Goal: Communication & Community: Ask a question

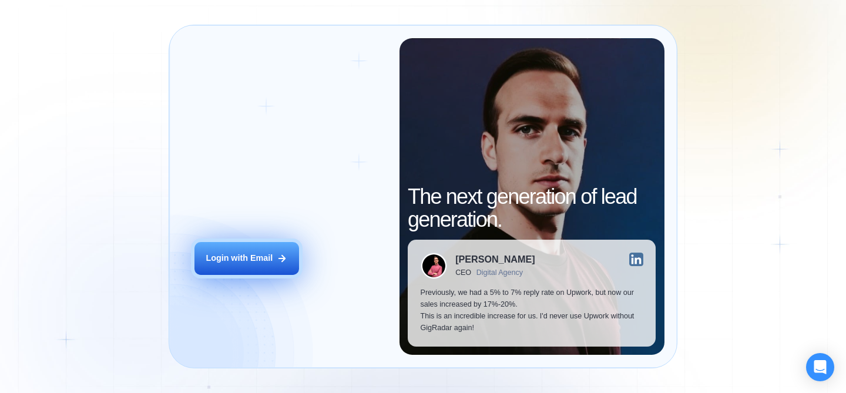
click at [297, 257] on button "Login with Email" at bounding box center [246, 258] width 105 height 33
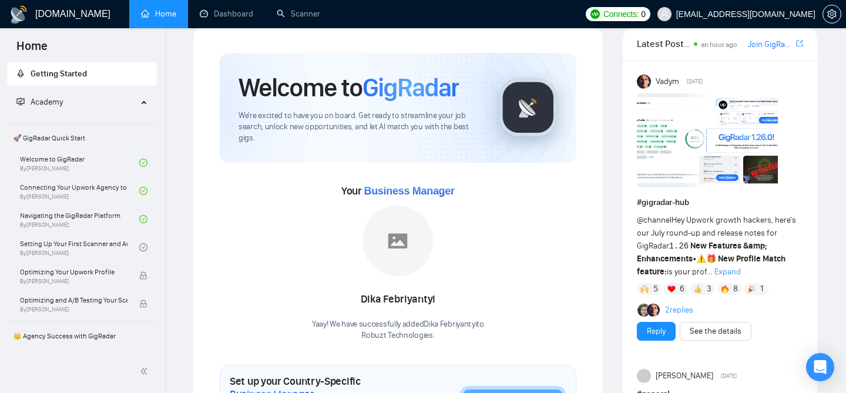
scroll to position [22, 0]
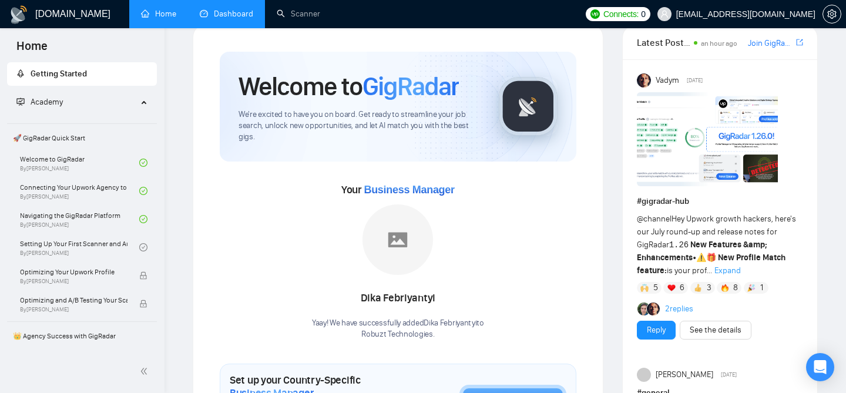
click at [236, 19] on link "Dashboard" at bounding box center [226, 14] width 53 height 10
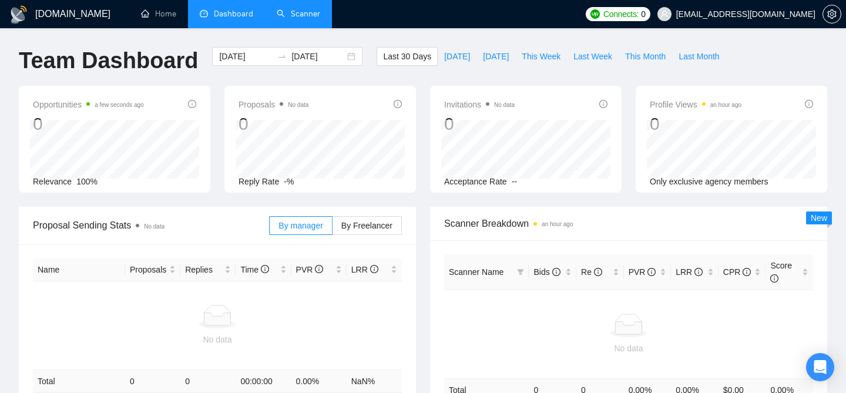
click at [293, 14] on link "Scanner" at bounding box center [298, 14] width 43 height 10
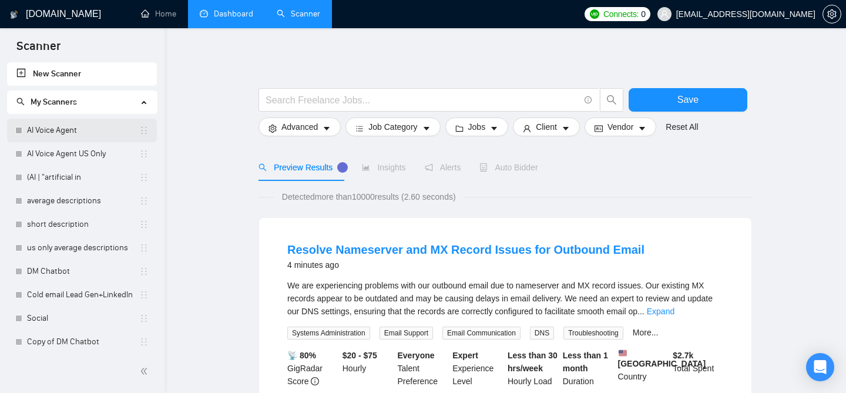
click at [91, 136] on link "AI Voice Agent" at bounding box center [83, 130] width 112 height 23
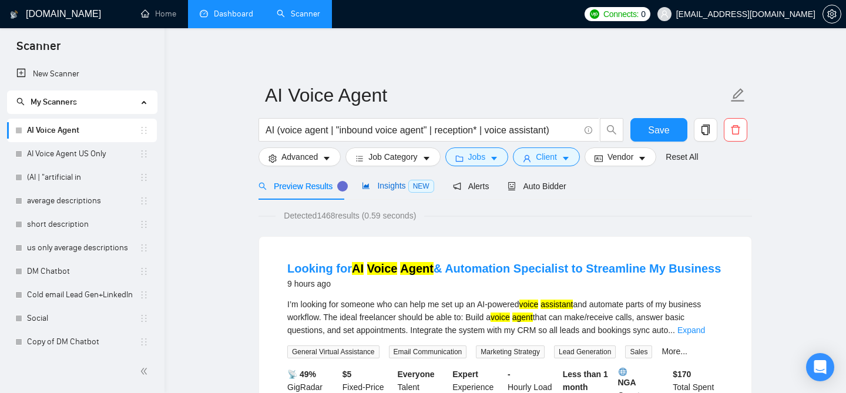
click at [399, 189] on span "Insights NEW" at bounding box center [398, 185] width 72 height 9
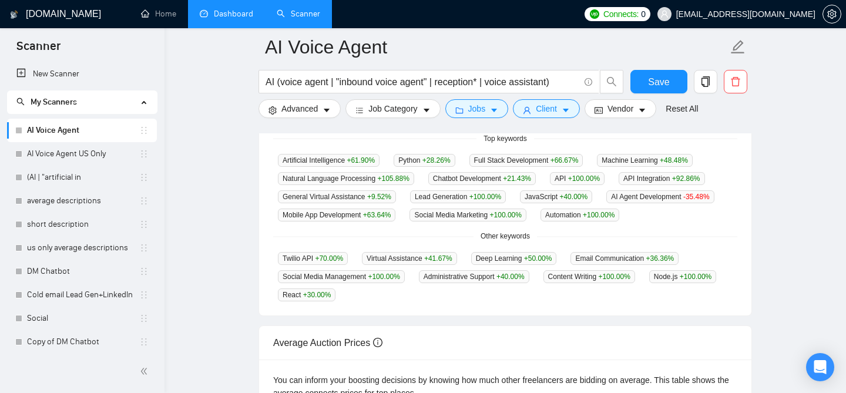
scroll to position [308, 0]
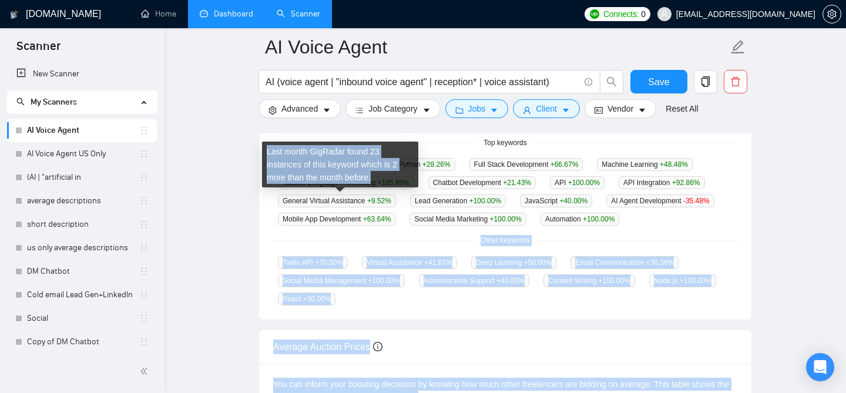
drag, startPoint x: 375, startPoint y: 237, endPoint x: 369, endPoint y: 185, distance: 52.6
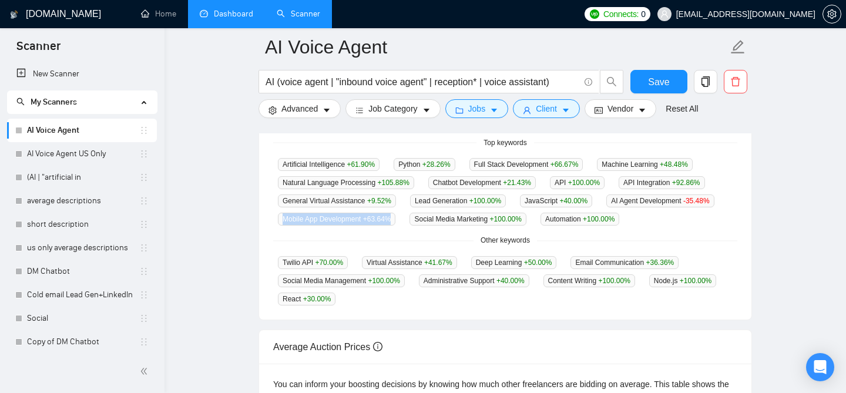
drag, startPoint x: 392, startPoint y: 234, endPoint x: 411, endPoint y: 229, distance: 20.1
click at [411, 226] on div "Artificial Intelligence +61.90 % Python +28.26 % Full Stack Development +66.67 …" at bounding box center [505, 191] width 464 height 68
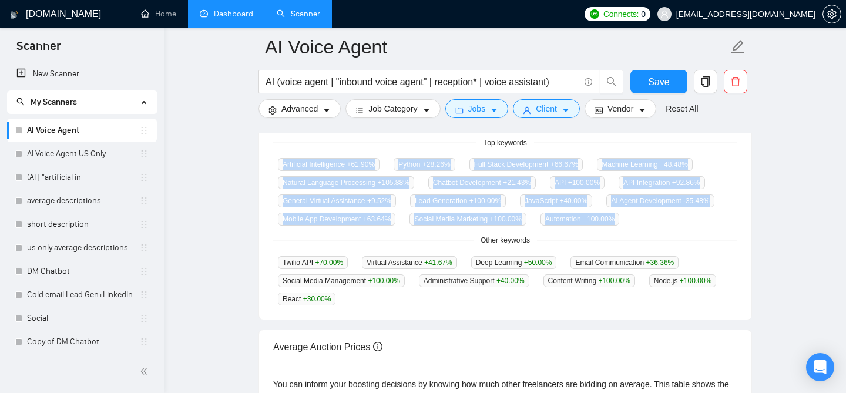
drag, startPoint x: 277, startPoint y: 163, endPoint x: 375, endPoint y: 246, distance: 127.9
click at [375, 246] on div "GigRadar analyses the keywords used in the jobs found by this scanner to help y…" at bounding box center [505, 197] width 492 height 245
copy div "Artificial Intelligence +61.90 % Python +28.26 % Full Stack Development +66.67 …"
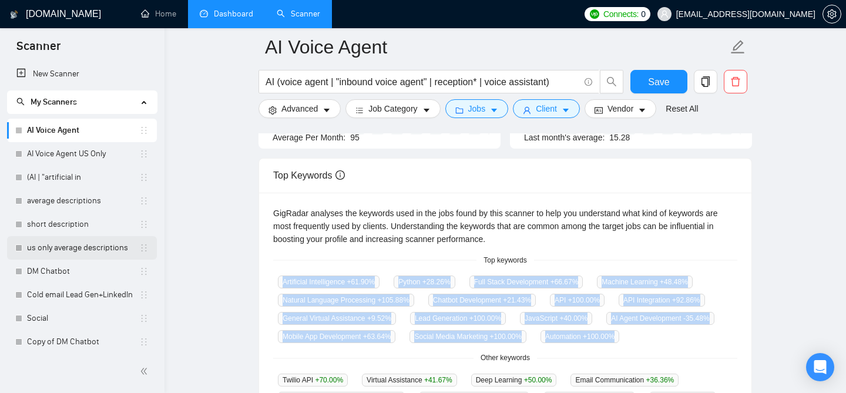
scroll to position [187, 0]
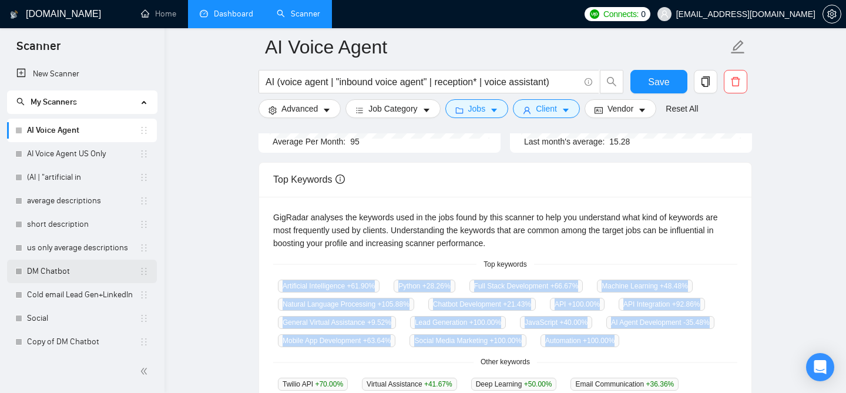
click at [61, 271] on link "DM Chatbot" at bounding box center [83, 271] width 112 height 23
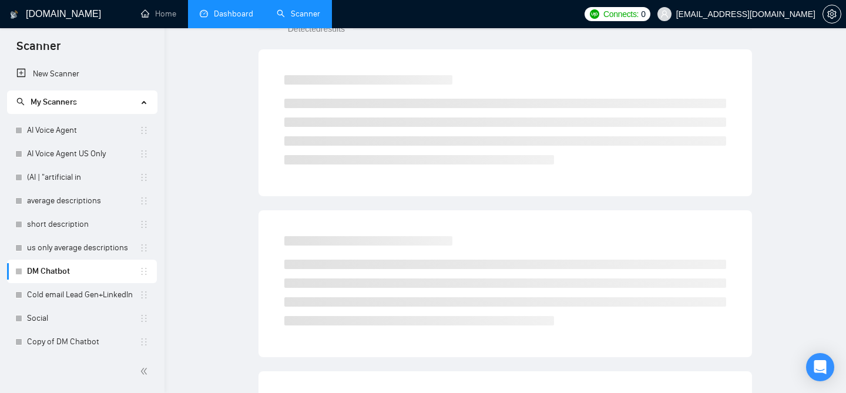
scroll to position [36, 0]
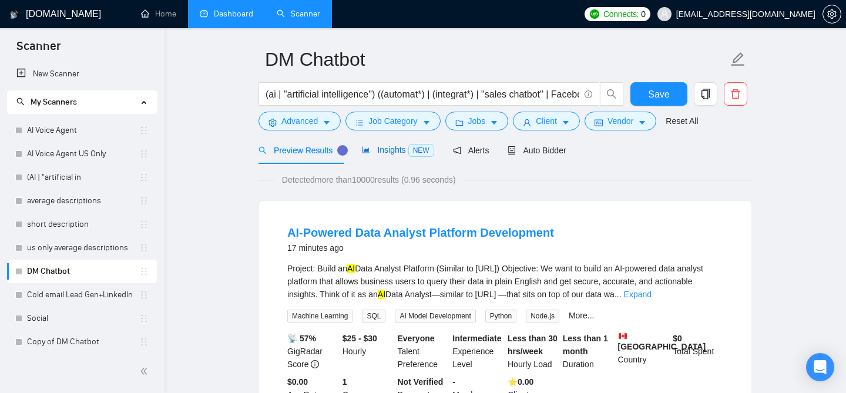
click at [395, 153] on span "Insights NEW" at bounding box center [398, 149] width 72 height 9
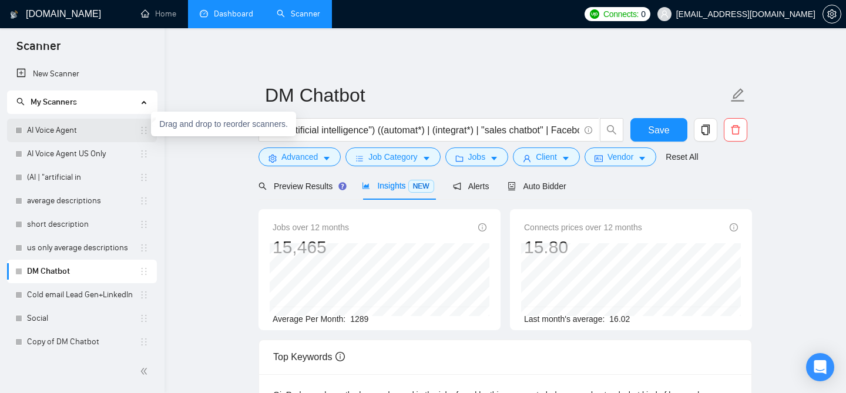
click at [139, 126] on icon "holder" at bounding box center [143, 130] width 9 height 9
click at [116, 130] on link "AI Voice Agent" at bounding box center [83, 130] width 112 height 23
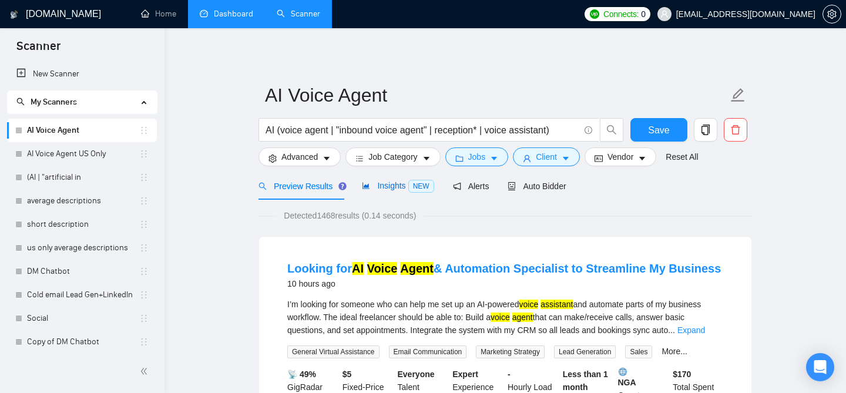
click at [402, 187] on span "Insights NEW" at bounding box center [398, 185] width 72 height 9
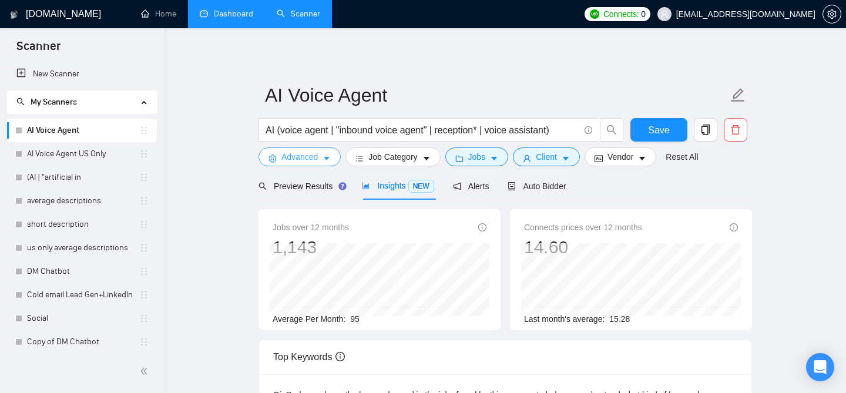
click at [317, 154] on span "Advanced" at bounding box center [299, 156] width 36 height 13
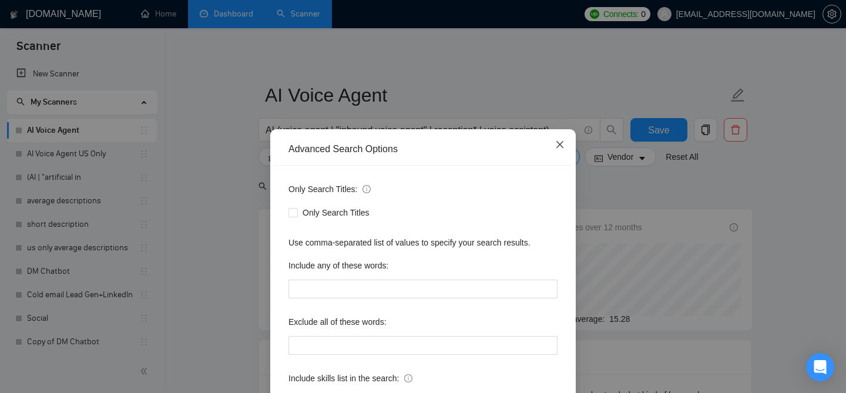
click at [559, 149] on icon "close" at bounding box center [559, 144] width 9 height 9
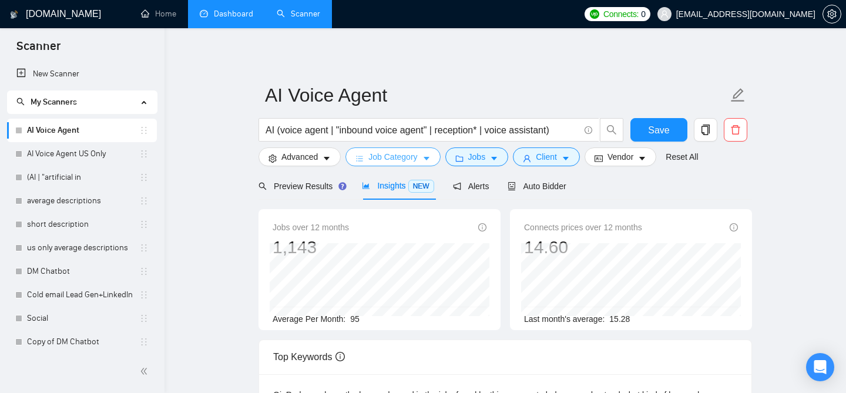
click at [414, 160] on span "Job Category" at bounding box center [392, 156] width 49 height 13
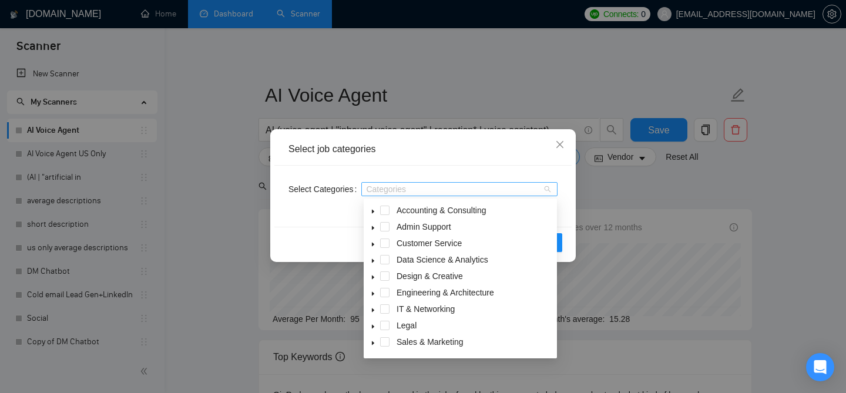
click at [416, 183] on div "Categories" at bounding box center [459, 189] width 196 height 14
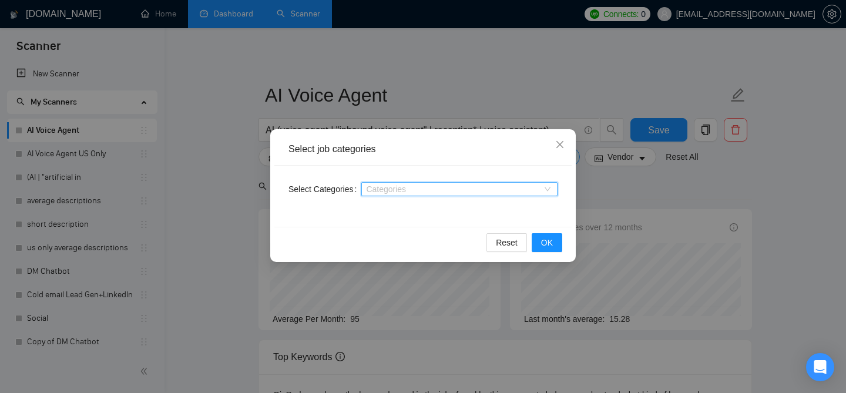
click at [432, 193] on div at bounding box center [453, 188] width 179 height 9
click at [556, 142] on icon "close" at bounding box center [559, 144] width 7 height 7
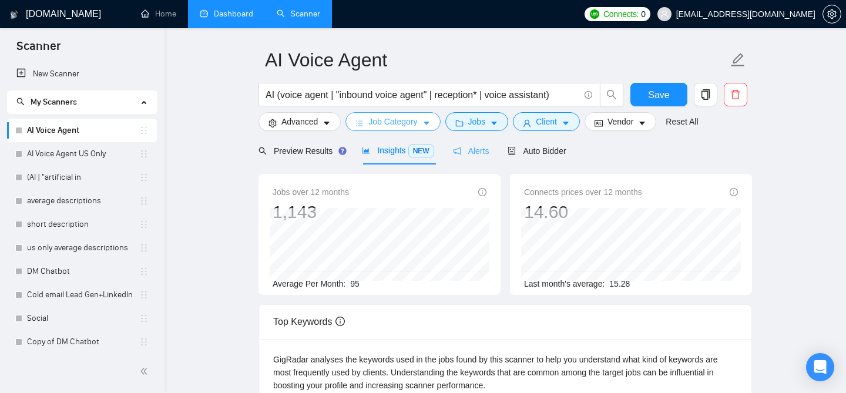
scroll to position [36, 0]
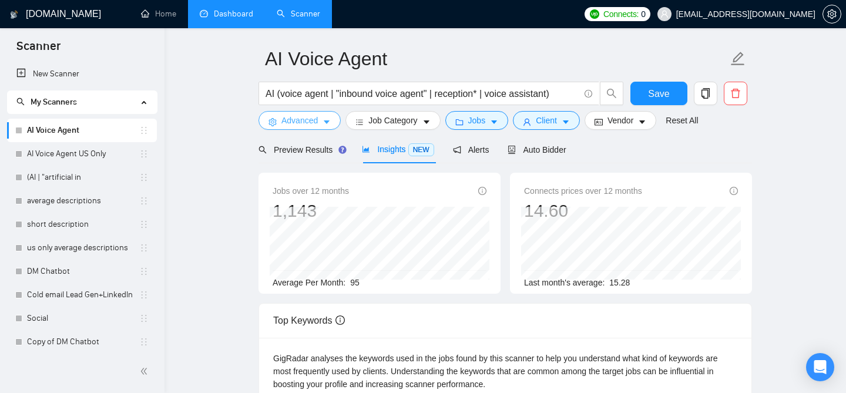
click at [323, 122] on icon "caret-down" at bounding box center [326, 122] width 8 height 8
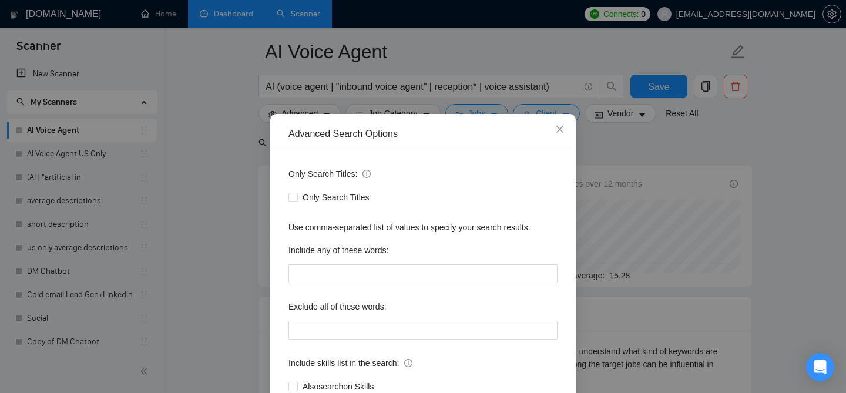
scroll to position [96, 0]
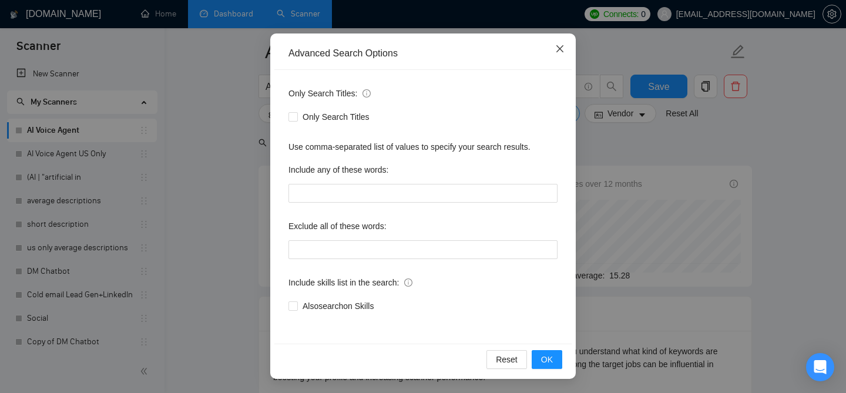
click at [560, 51] on icon "close" at bounding box center [559, 48] width 7 height 7
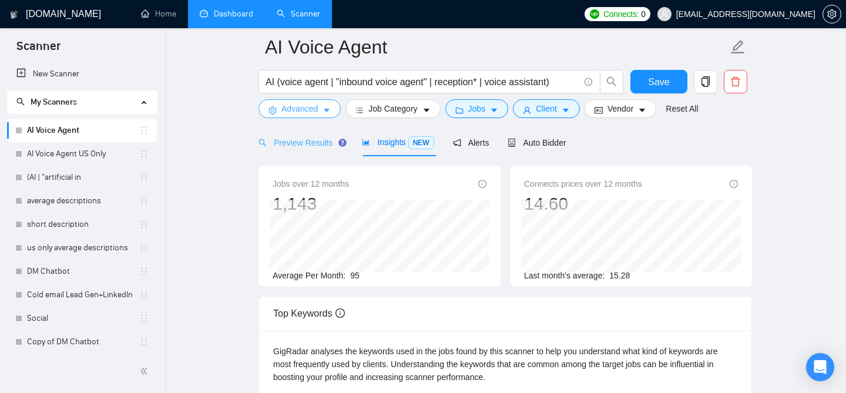
scroll to position [55, 0]
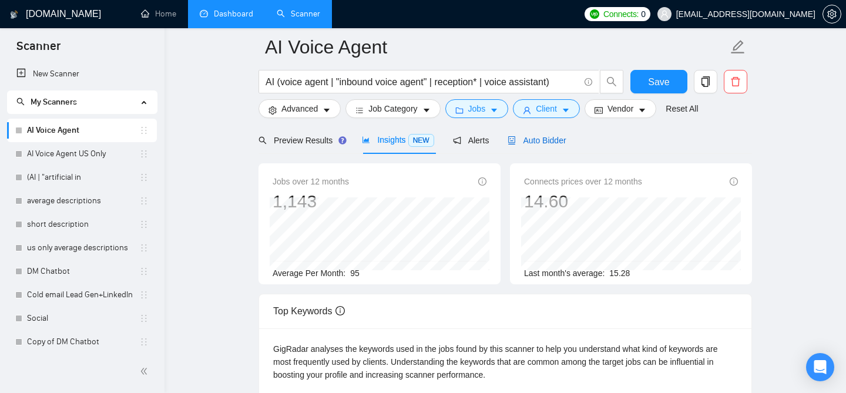
click at [549, 139] on span "Auto Bidder" at bounding box center [537, 140] width 58 height 9
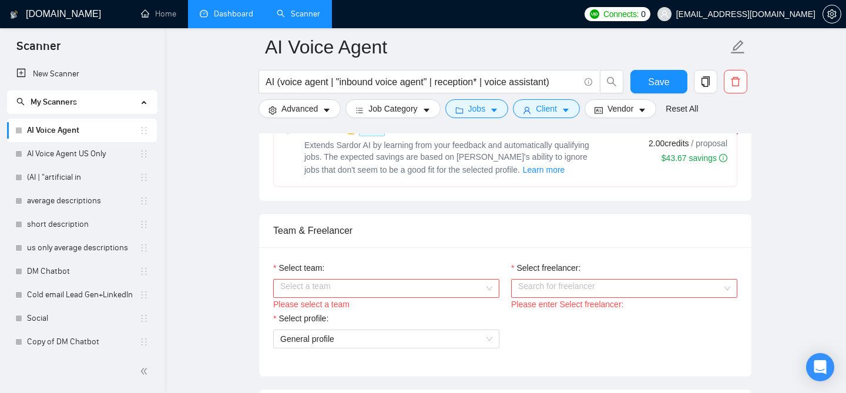
scroll to position [514, 0]
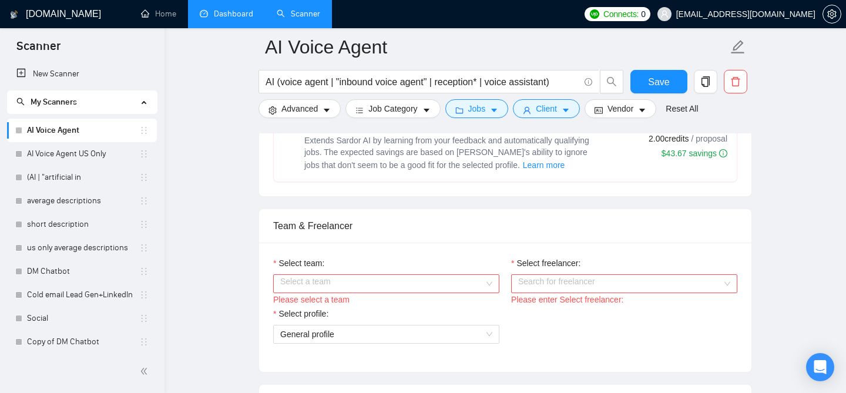
click at [489, 283] on div "Select a team" at bounding box center [386, 283] width 226 height 19
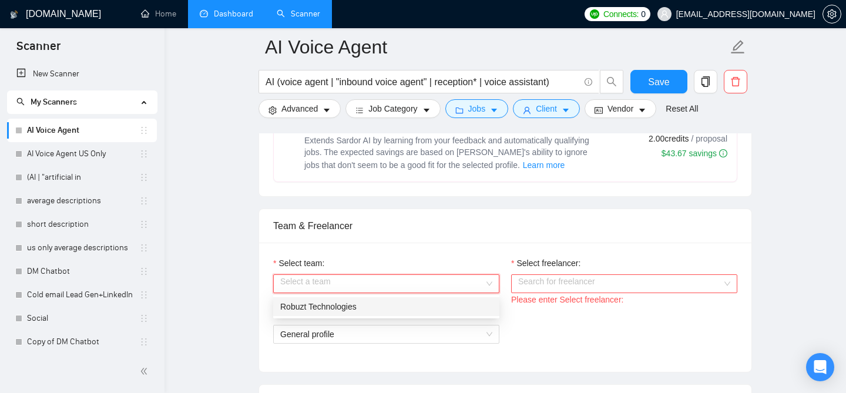
click at [459, 298] on div "Robuzt Technologies" at bounding box center [386, 306] width 226 height 19
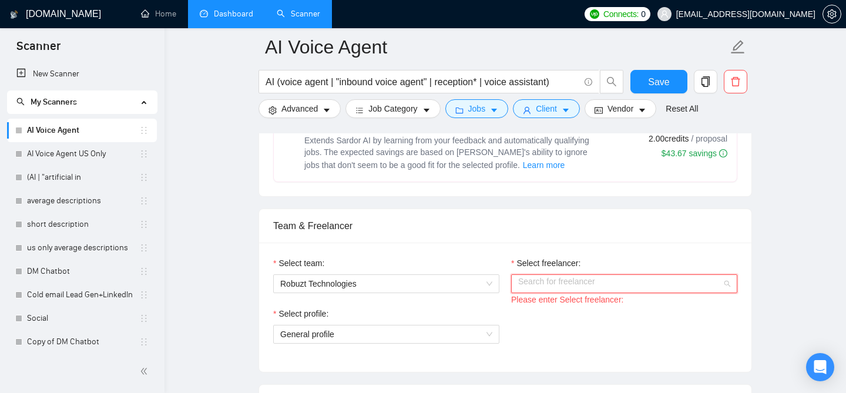
click at [550, 285] on input "Select freelancer:" at bounding box center [620, 284] width 204 height 18
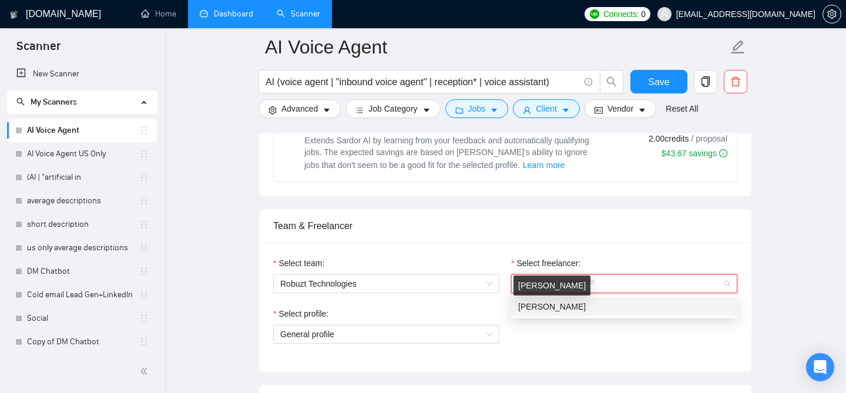
click at [549, 303] on span "Sabri sivan" at bounding box center [552, 306] width 68 height 9
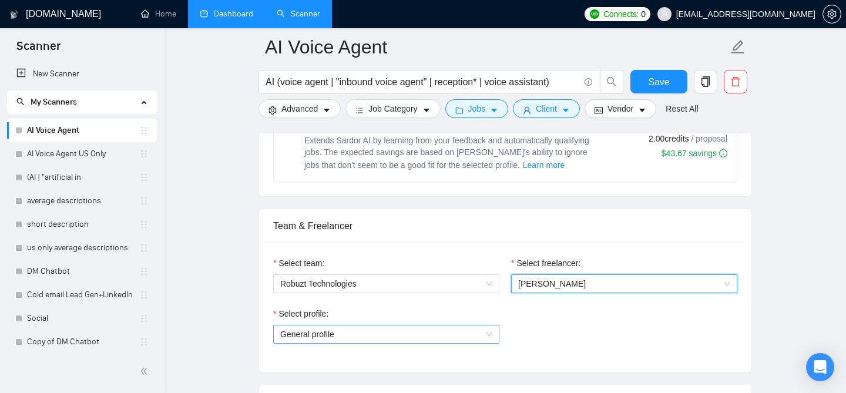
click at [476, 333] on span "General profile" at bounding box center [386, 334] width 212 height 18
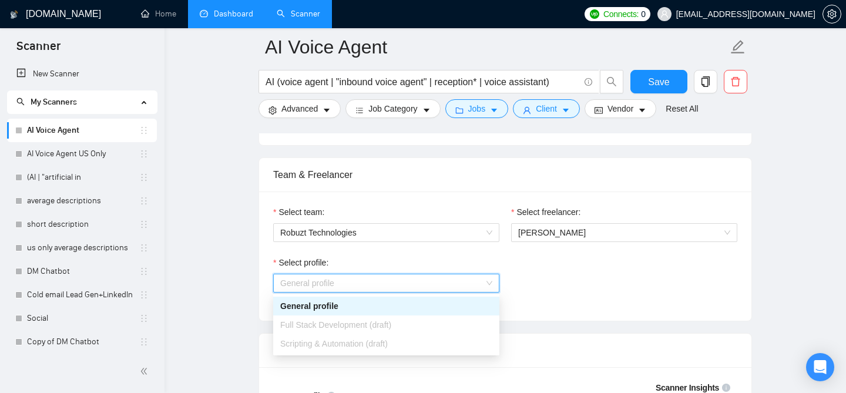
scroll to position [568, 0]
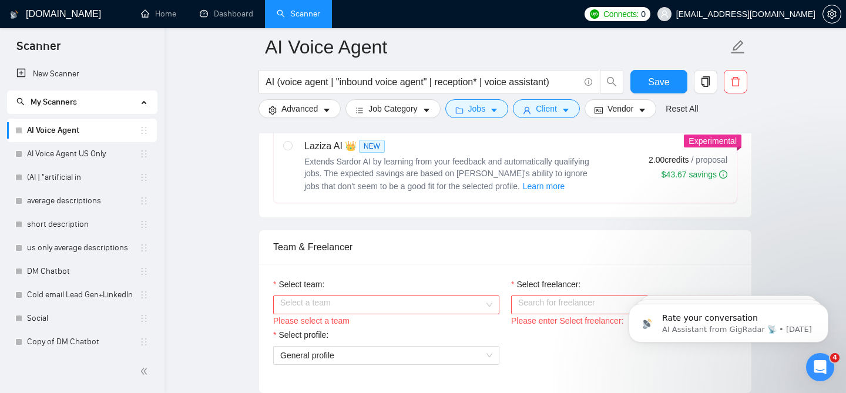
scroll to position [582, 0]
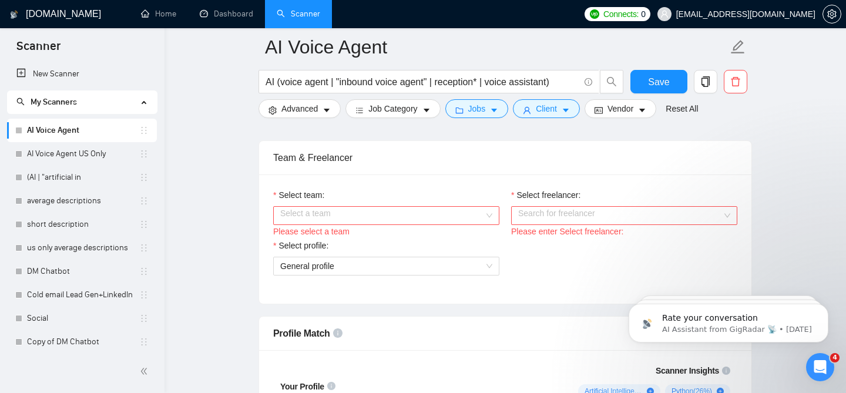
click at [452, 210] on input "Select team:" at bounding box center [382, 216] width 204 height 18
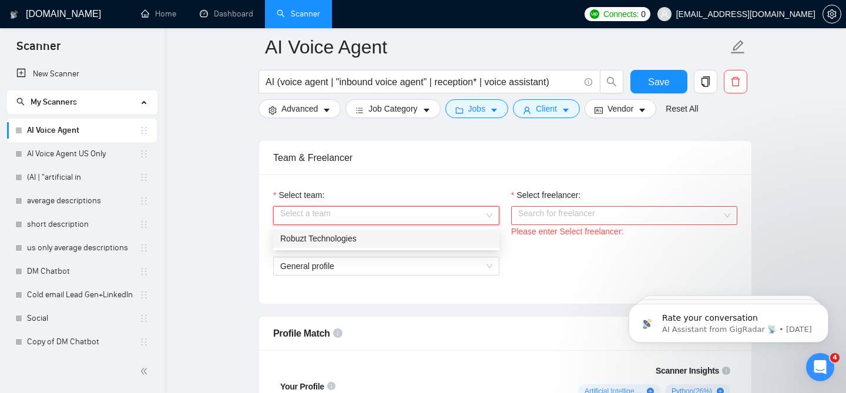
click at [416, 236] on div "Robuzt Technologies" at bounding box center [386, 238] width 212 height 13
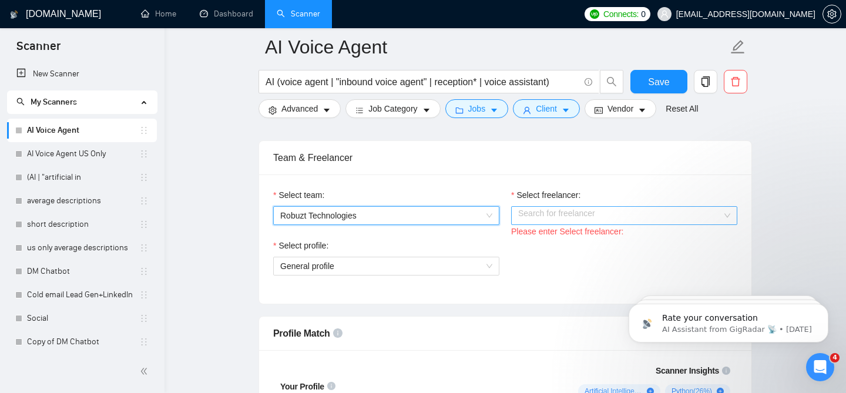
click at [545, 214] on input "Select freelancer:" at bounding box center [620, 216] width 204 height 18
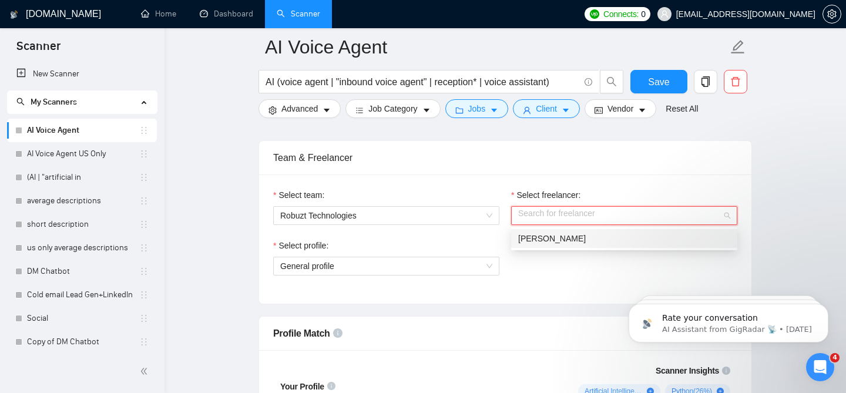
click at [576, 237] on div "[PERSON_NAME]" at bounding box center [624, 238] width 212 height 13
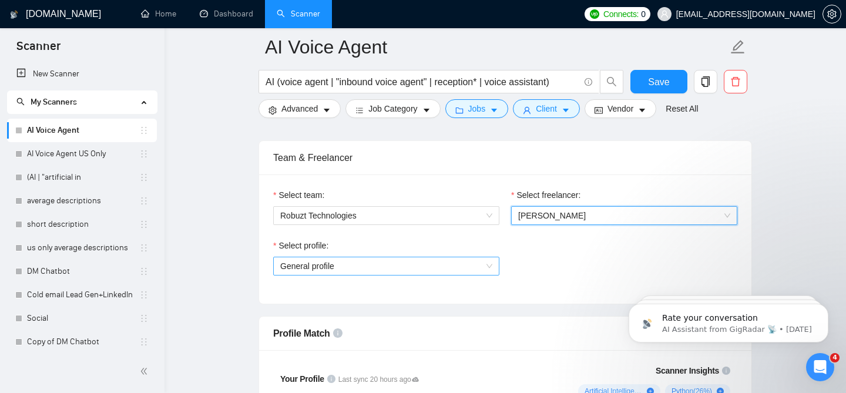
click at [489, 267] on span "General profile" at bounding box center [386, 266] width 212 height 18
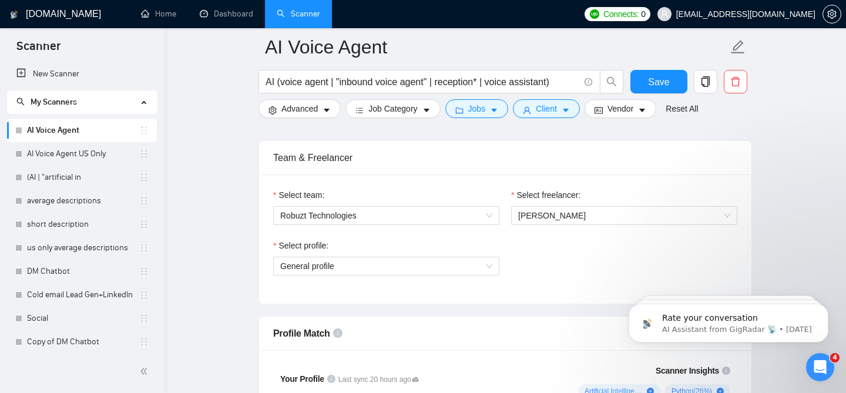
click at [580, 251] on div "Select profile: General profile" at bounding box center [505, 264] width 476 height 51
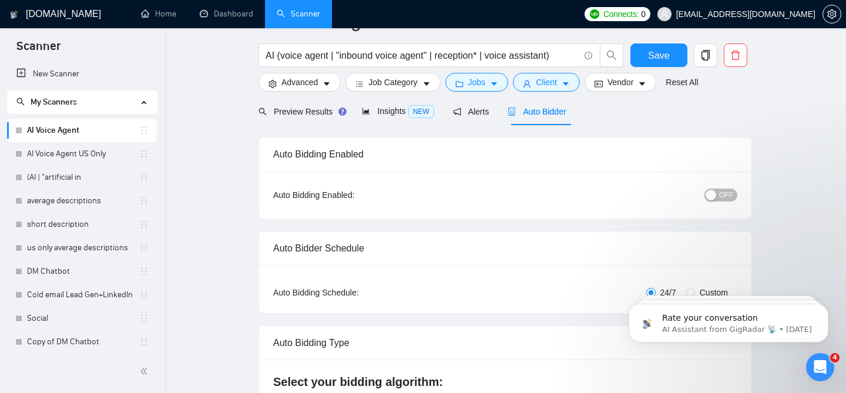
scroll to position [0, 0]
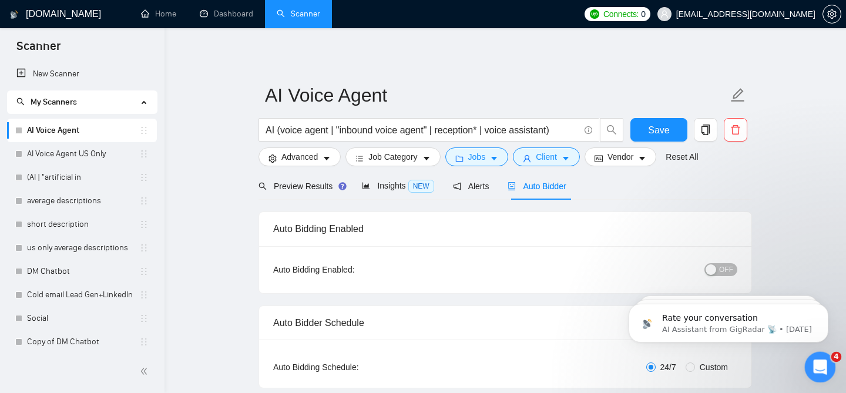
click at [823, 375] on div "Open Intercom Messenger" at bounding box center [818, 365] width 39 height 39
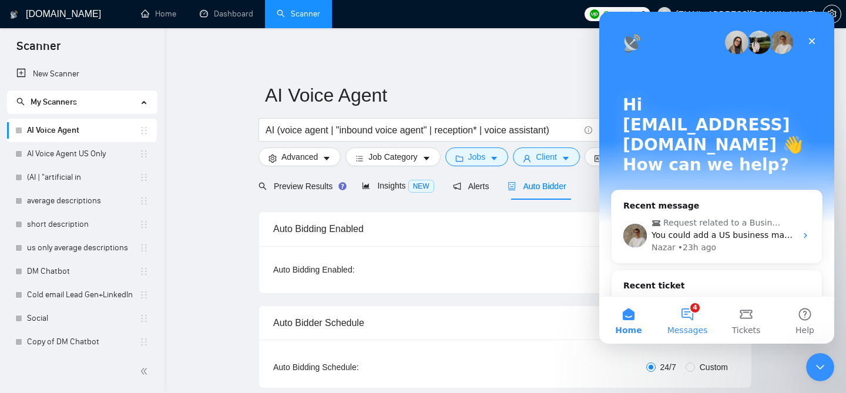
click at [689, 313] on button "4 Messages" at bounding box center [687, 320] width 59 height 47
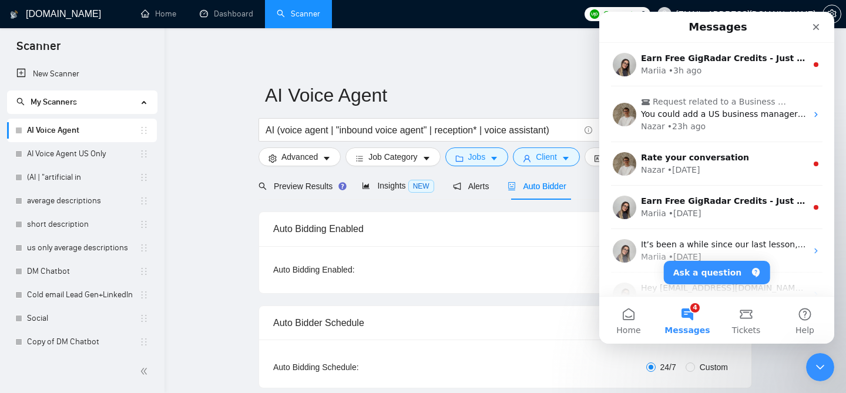
click at [566, 26] on ul "Home Dashboard Scanner" at bounding box center [350, 14] width 456 height 28
click at [824, 31] on div "Close" at bounding box center [815, 26] width 21 height 21
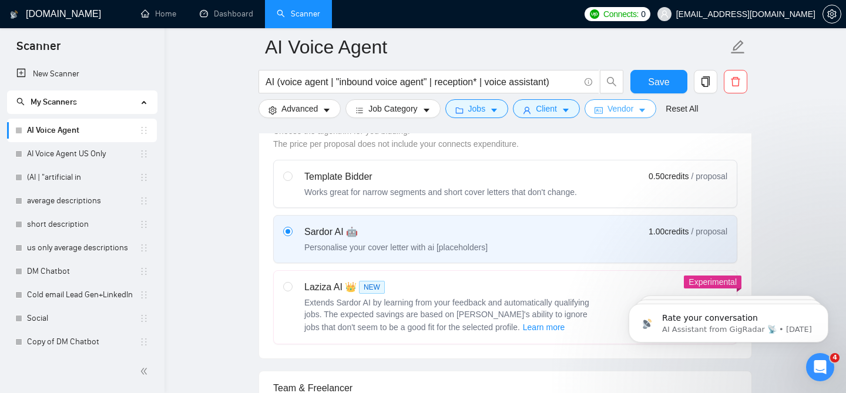
scroll to position [831, 0]
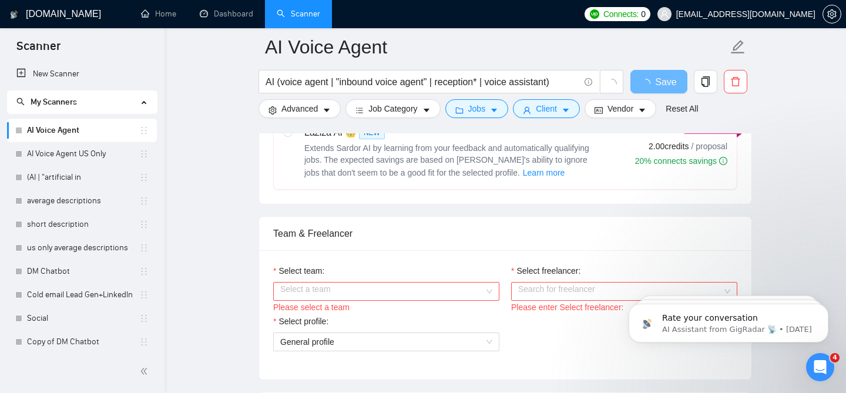
scroll to position [510, 0]
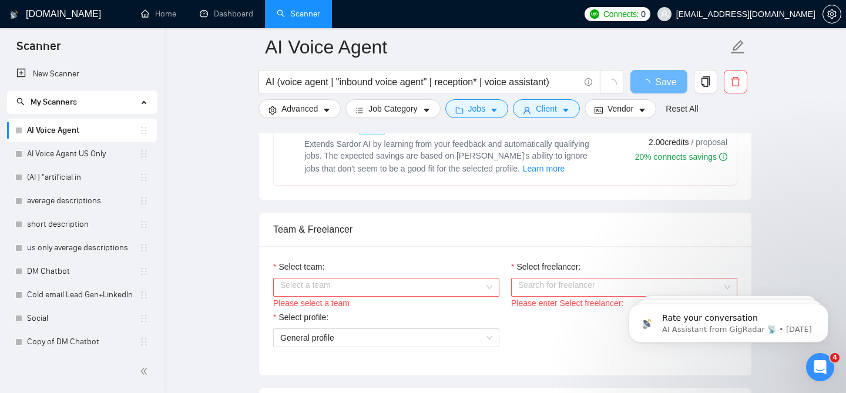
click at [418, 290] on input "Select team:" at bounding box center [382, 287] width 204 height 18
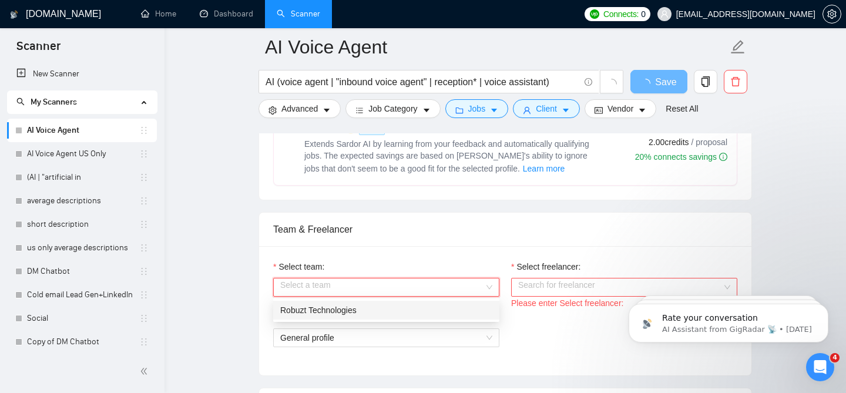
click at [400, 308] on div "Robuzt Technologies" at bounding box center [386, 310] width 212 height 13
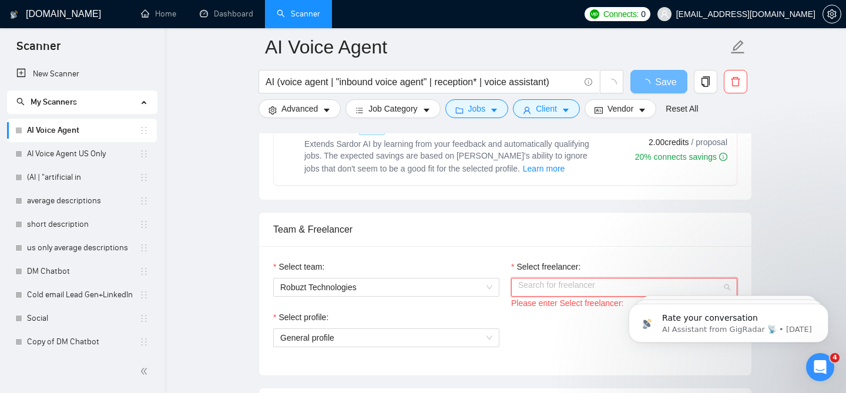
click at [556, 283] on input "Select freelancer:" at bounding box center [620, 287] width 204 height 18
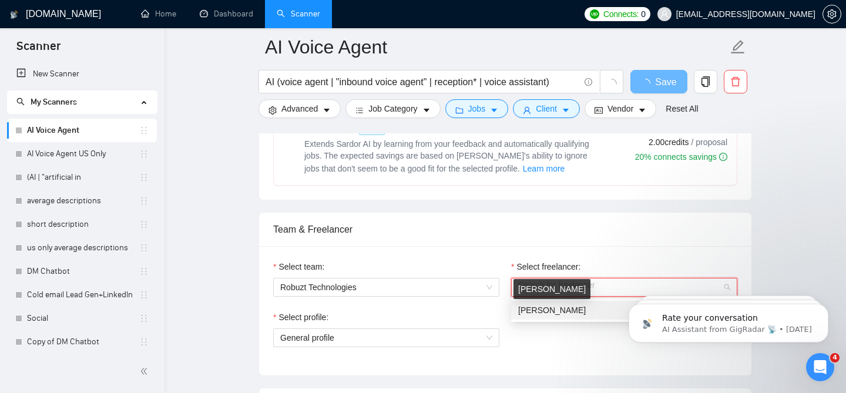
click at [536, 309] on span "Sabri sivan" at bounding box center [552, 309] width 68 height 9
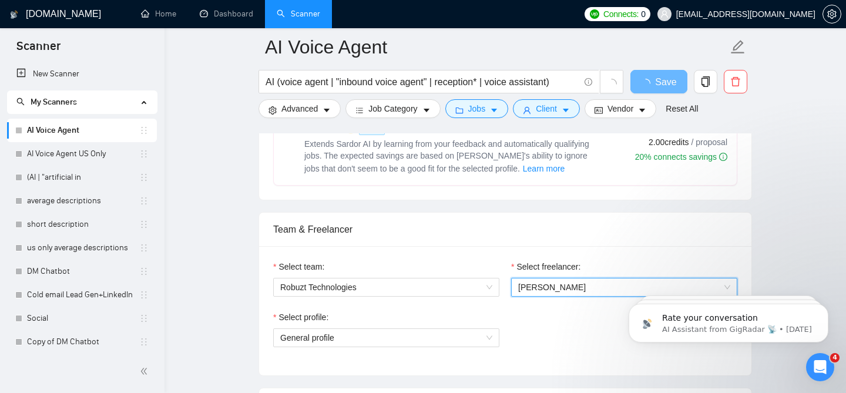
click at [468, 319] on div "Select profile:" at bounding box center [386, 320] width 226 height 18
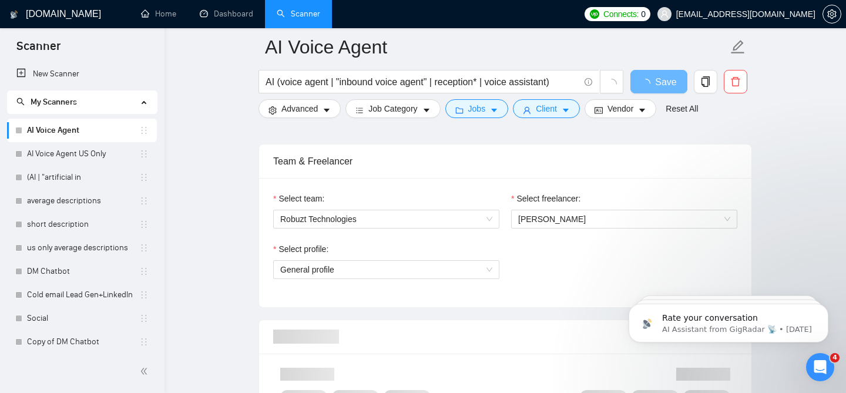
scroll to position [642, 0]
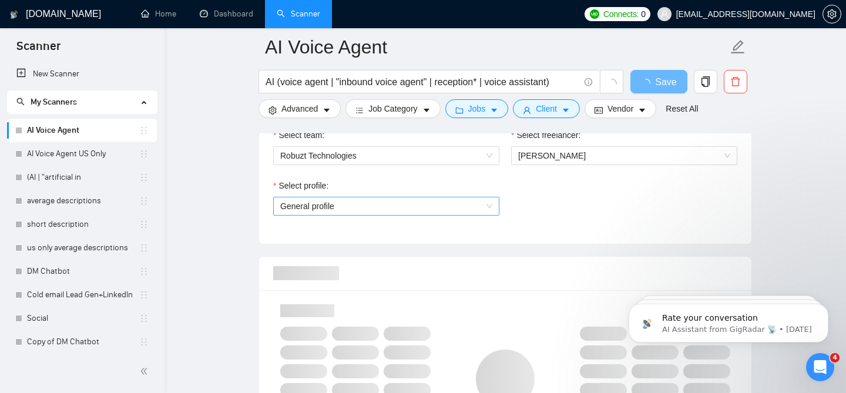
click at [488, 204] on span "General profile" at bounding box center [386, 206] width 212 height 18
click at [820, 367] on icon "Open Intercom Messenger" at bounding box center [818, 365] width 19 height 19
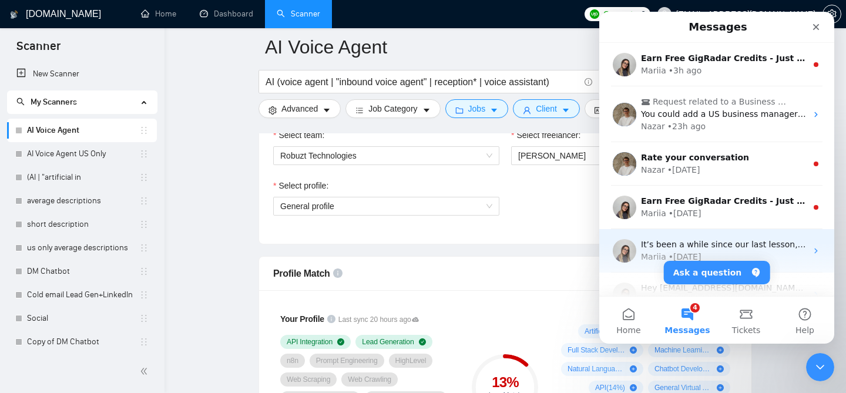
scroll to position [0, 0]
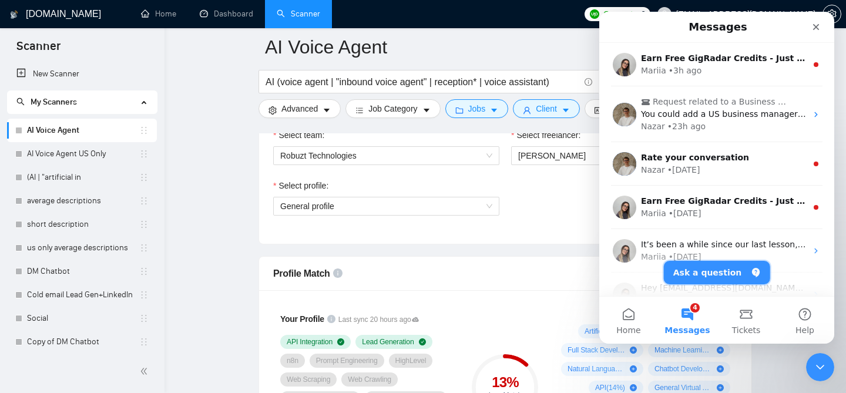
click at [708, 280] on button "Ask a question" at bounding box center [717, 272] width 106 height 23
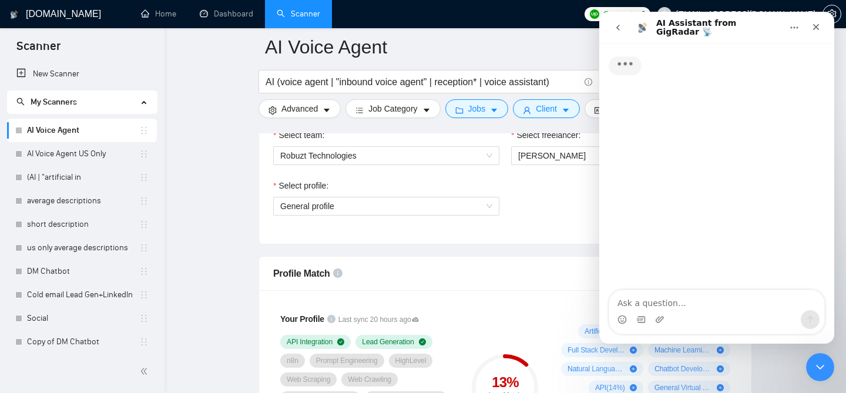
click at [659, 300] on textarea "Ask a question…" at bounding box center [716, 300] width 215 height 20
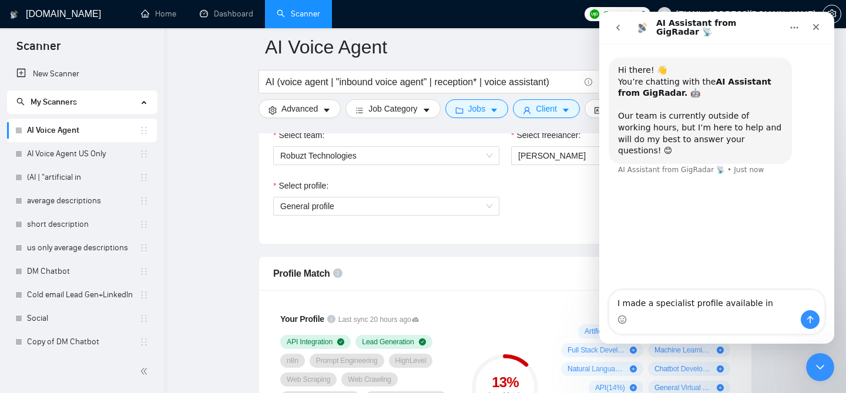
click at [721, 305] on textarea "I made a specialist profile available in" at bounding box center [716, 300] width 215 height 20
click at [721, 304] on textarea "I made a specialist profile available in" at bounding box center [716, 300] width 215 height 20
click at [641, 302] on textarea "I made a specialist profile available in" at bounding box center [716, 300] width 215 height 20
click at [623, 302] on textarea "I made a specialist profile available in" at bounding box center [716, 300] width 215 height 20
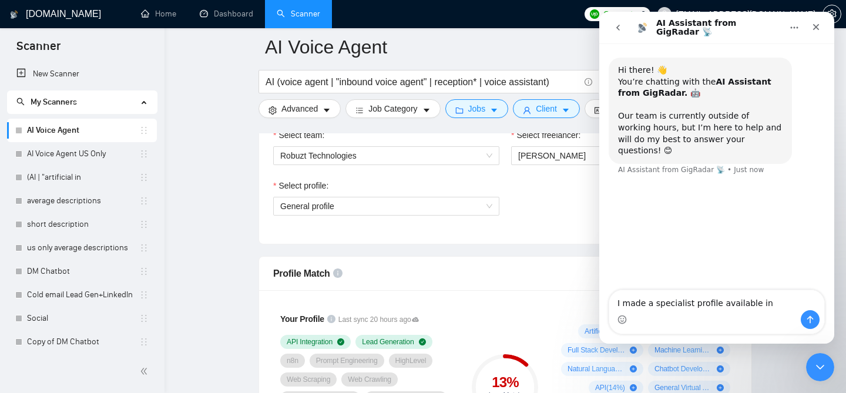
click at [623, 302] on textarea "I made a specialist profile available in" at bounding box center [716, 300] width 215 height 20
click at [750, 305] on textarea "I published a specialist profile available in" at bounding box center [716, 300] width 215 height 20
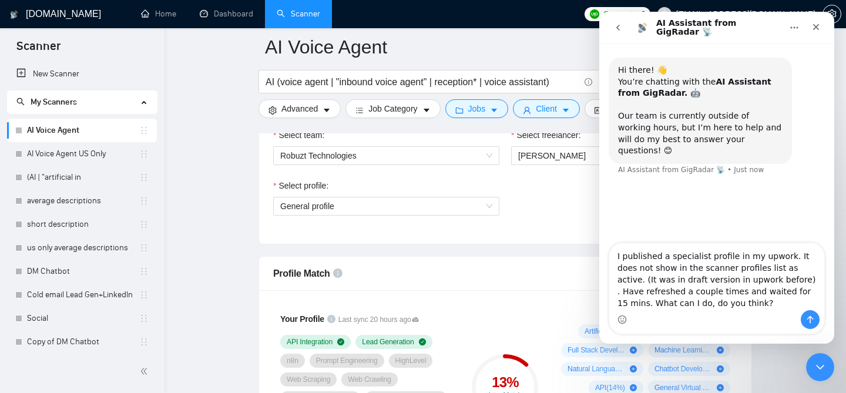
click at [809, 291] on textarea "I published a specialist profile in my upwork. It does not show in the scanner …" at bounding box center [716, 276] width 215 height 67
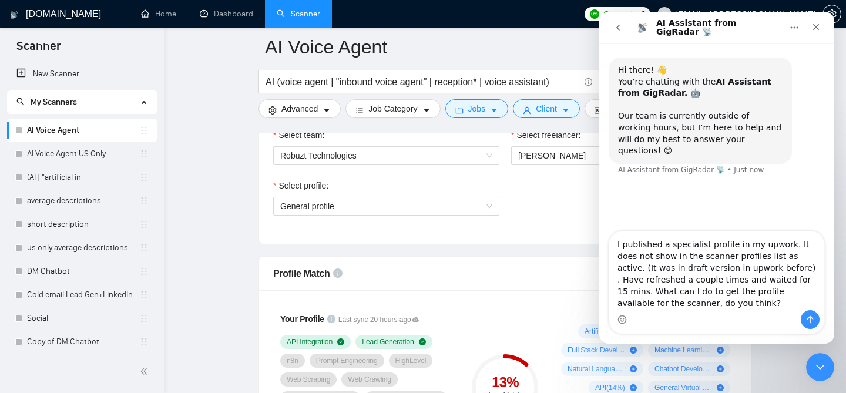
type textarea "I published a specialist profile in my upwork. It does not show in the scanner …"
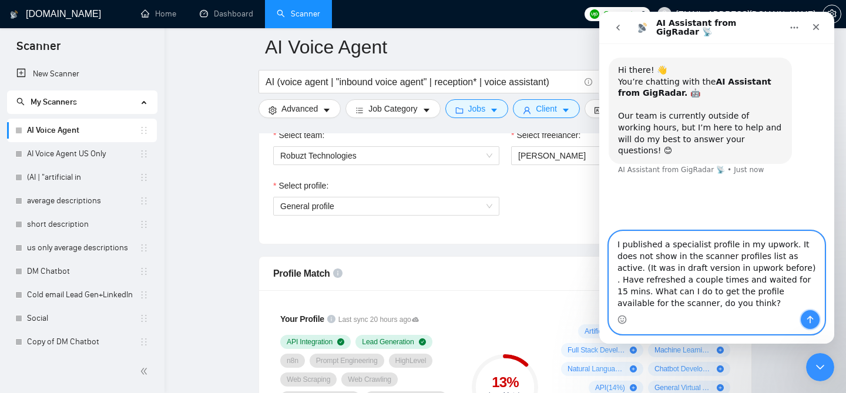
click at [809, 324] on button "Send a message…" at bounding box center [810, 319] width 19 height 19
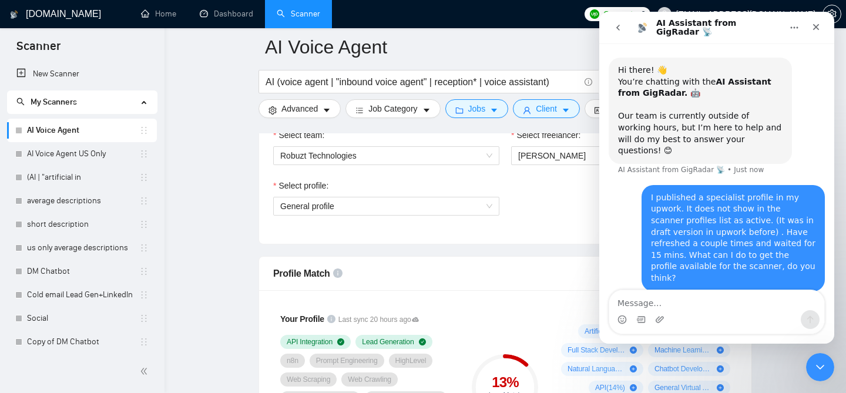
click at [812, 22] on icon "Close" at bounding box center [815, 26] width 9 height 9
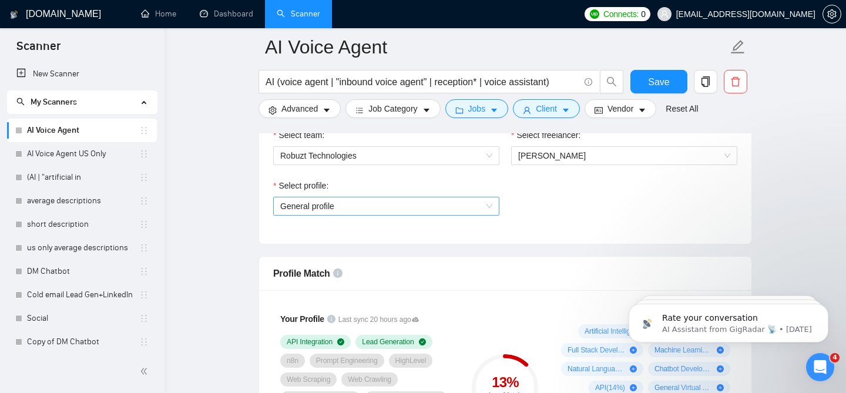
scroll to position [2, 0]
click at [490, 197] on div "General profile" at bounding box center [386, 206] width 226 height 19
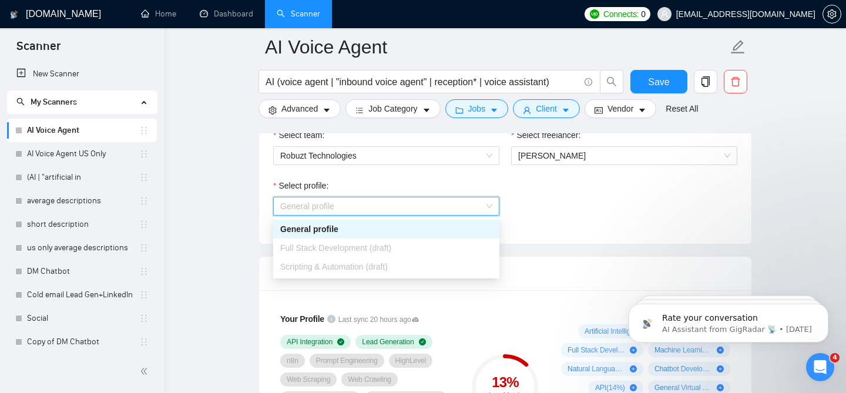
click at [434, 264] on div "Scripting & Automation (draft)" at bounding box center [386, 266] width 212 height 13
